Goal: Transaction & Acquisition: Purchase product/service

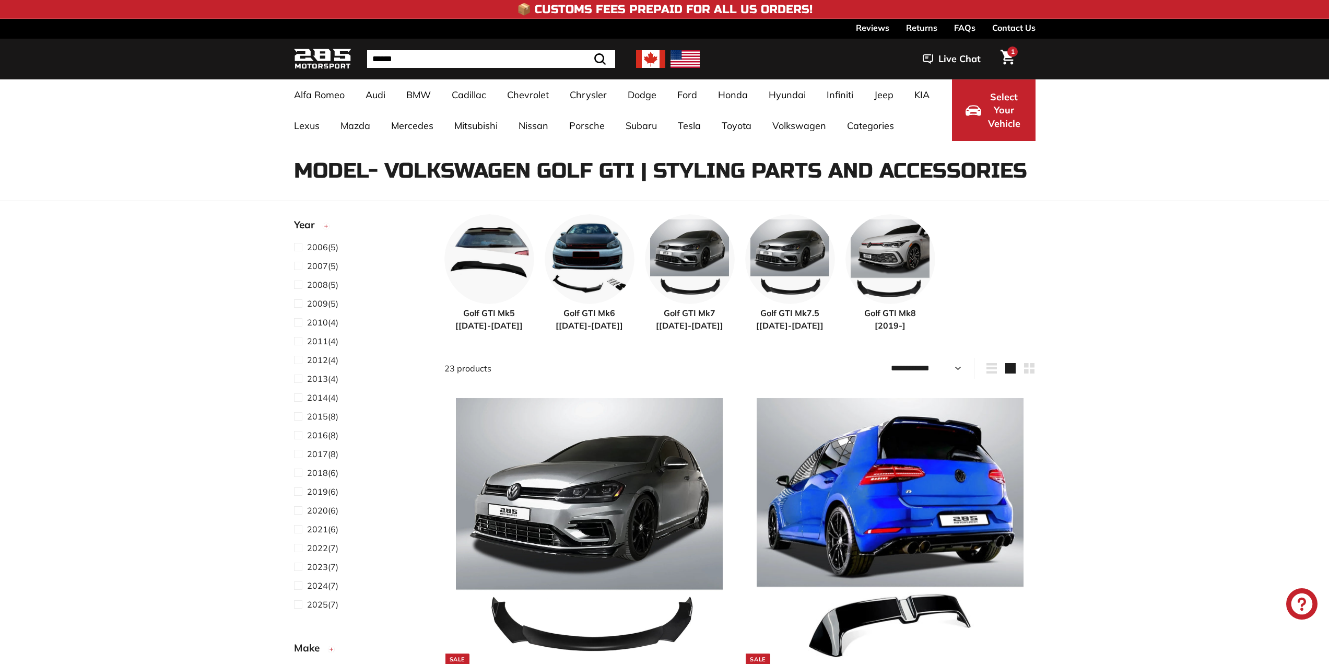
select select "**********"
click at [332, 598] on span "2025 (7)" at bounding box center [322, 604] width 31 height 13
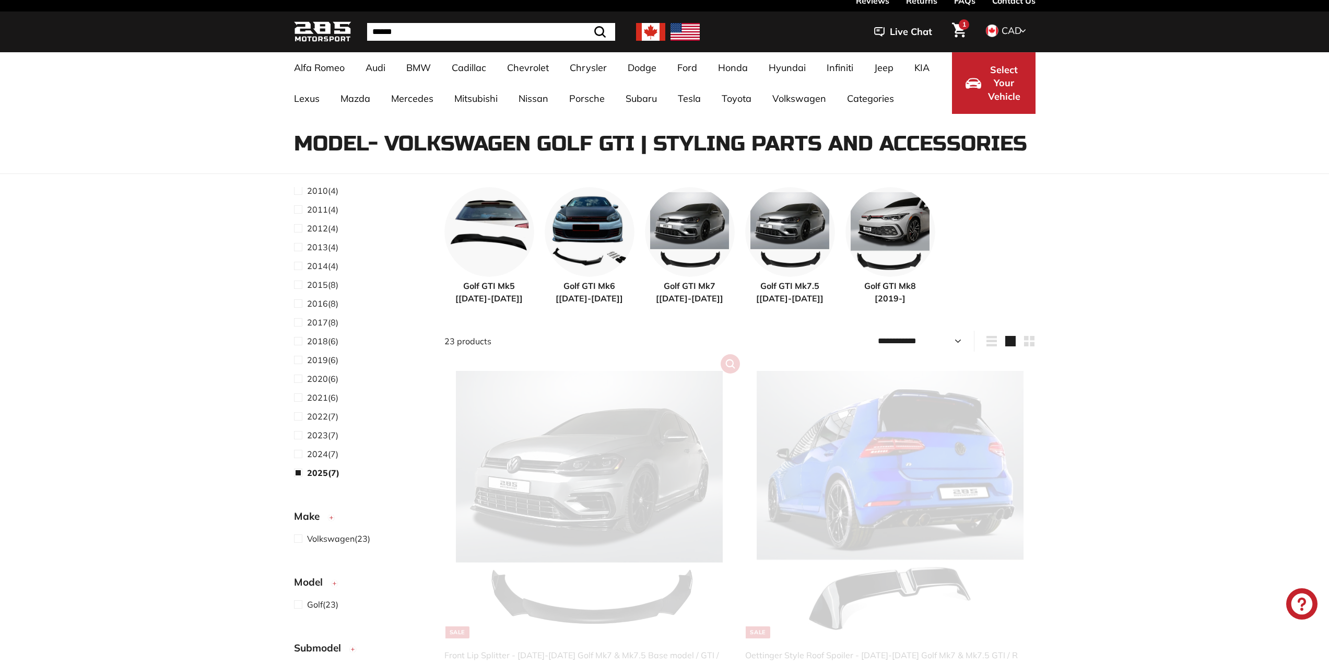
select select "**********"
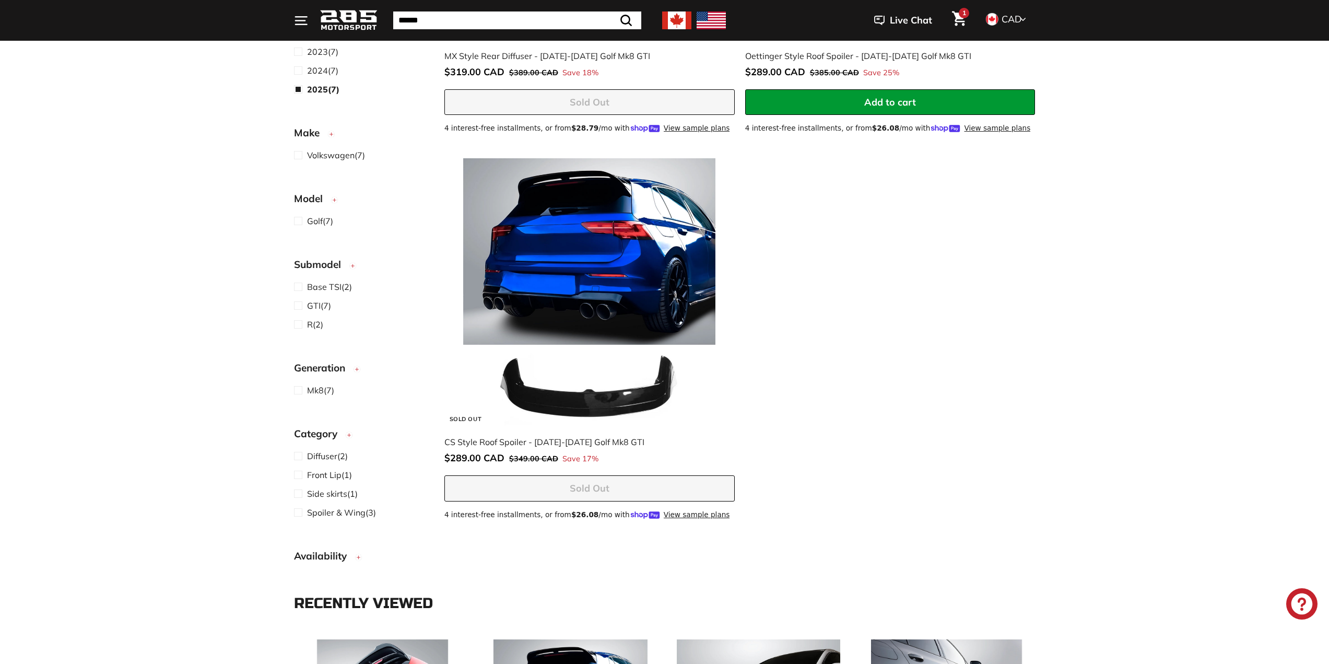
scroll to position [1208, 0]
